Goal: Find specific page/section: Find specific page/section

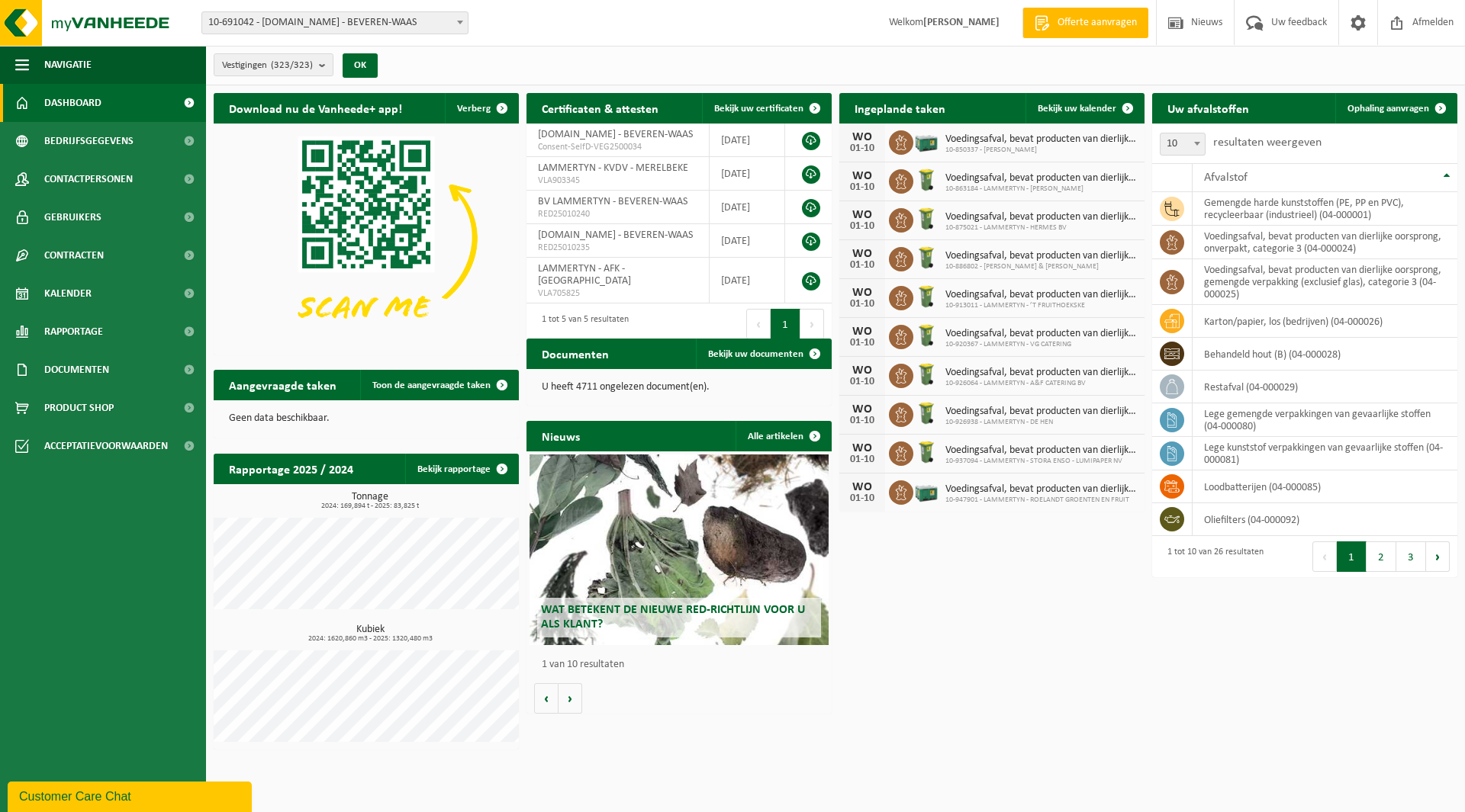
click at [305, 29] on span "10-691042 - [DOMAIN_NAME] - BEVEREN-WAAS" at bounding box center [335, 23] width 265 height 21
type input "sydra"
select select "169372"
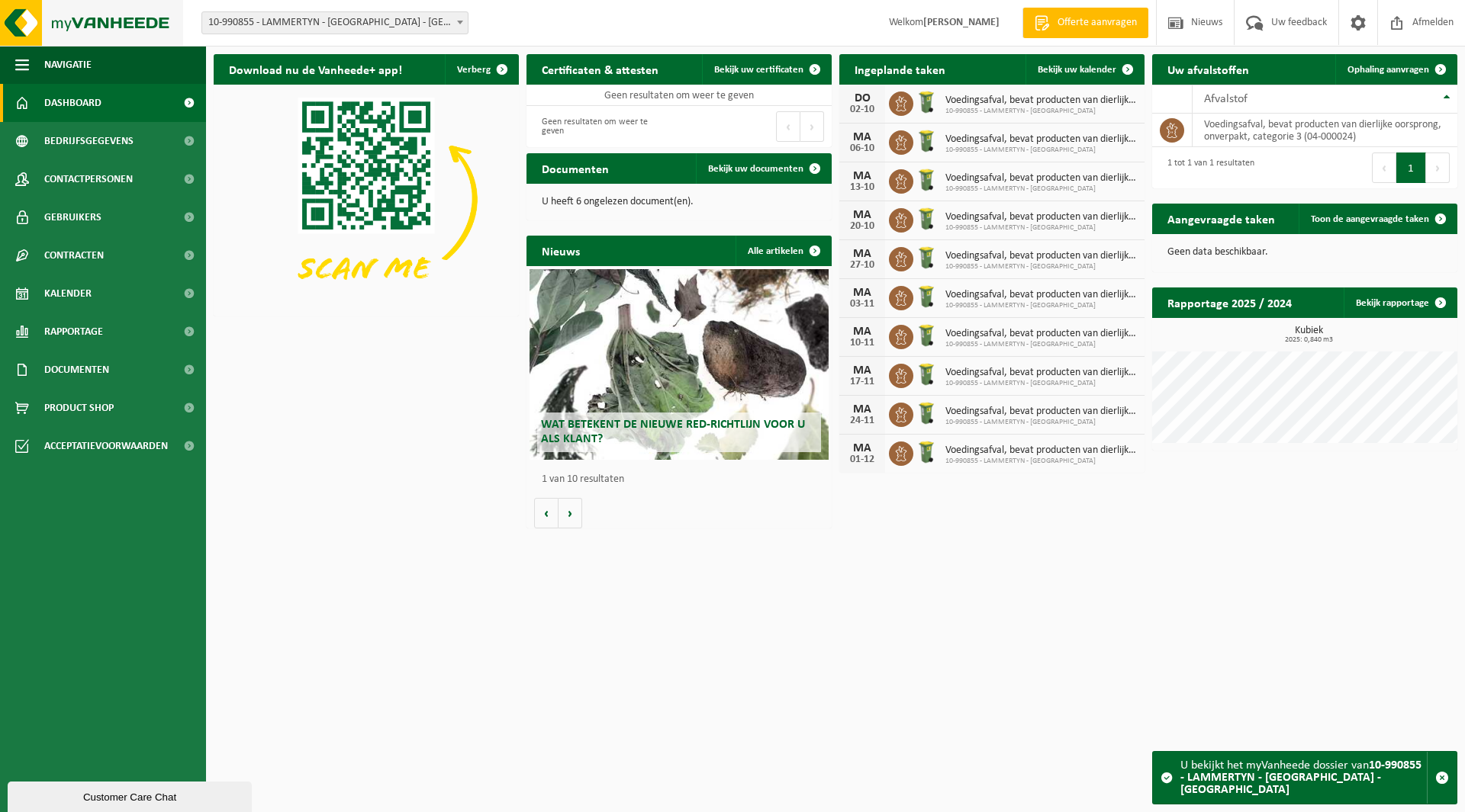
click at [98, 32] on img at bounding box center [92, 22] width 183 height 45
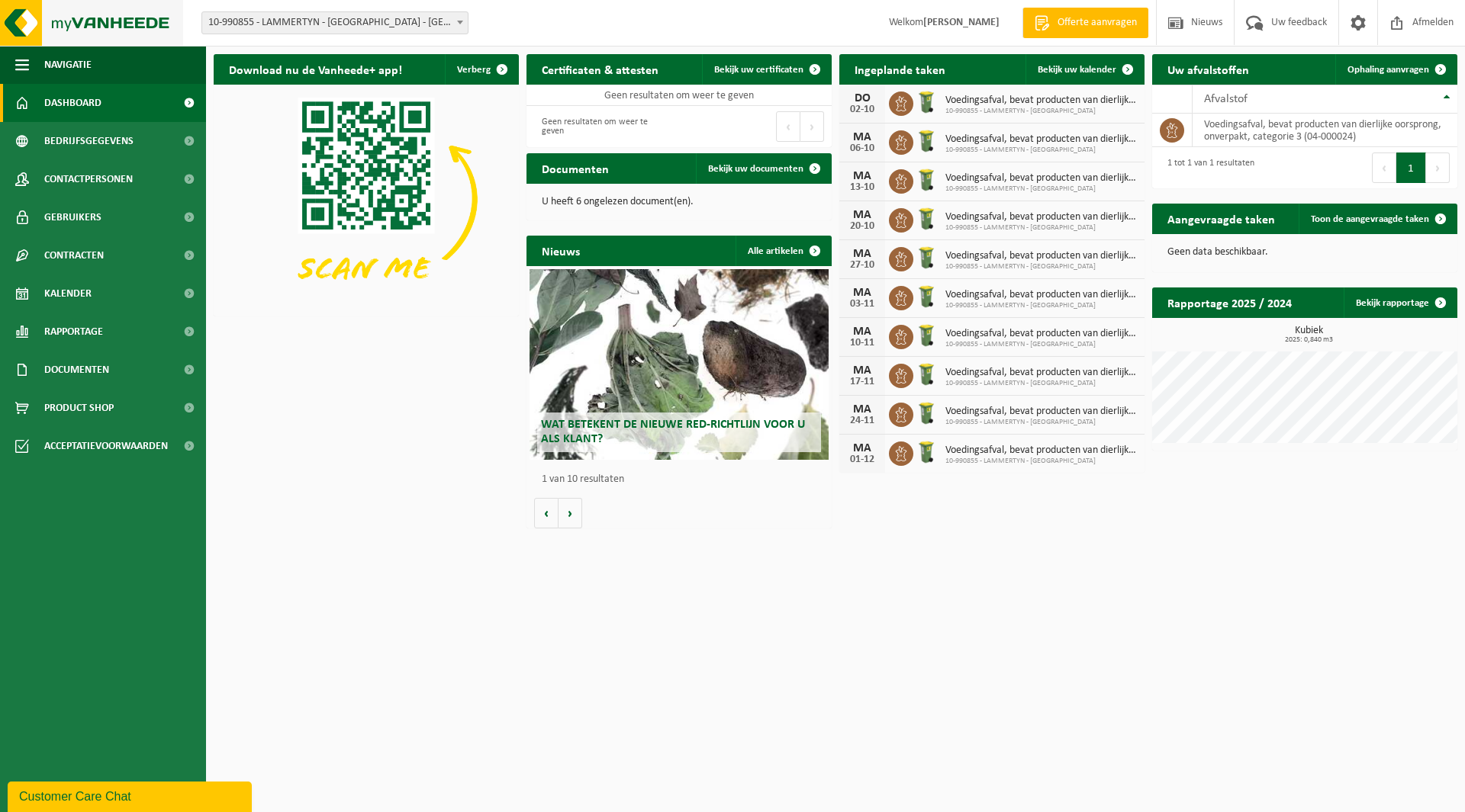
click at [68, 22] on img at bounding box center [92, 22] width 183 height 45
